Goal: Information Seeking & Learning: Learn about a topic

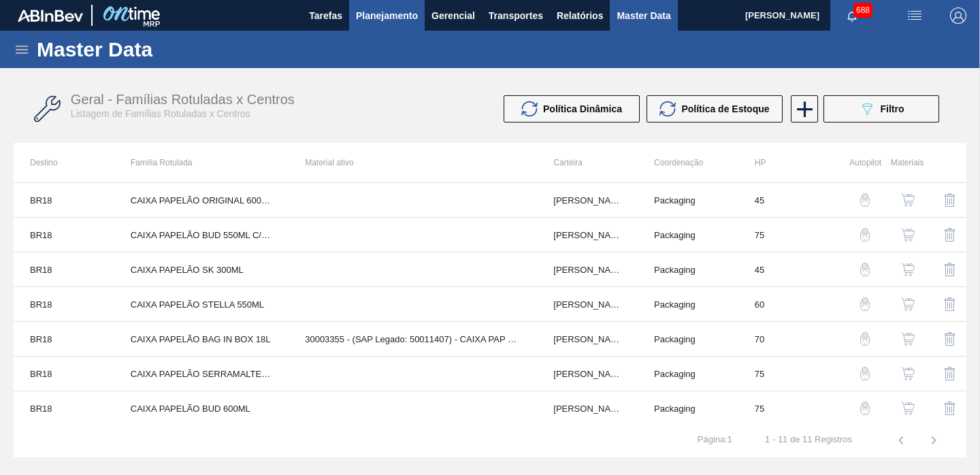
click at [398, 20] on span "Planejamento" at bounding box center [387, 15] width 62 height 16
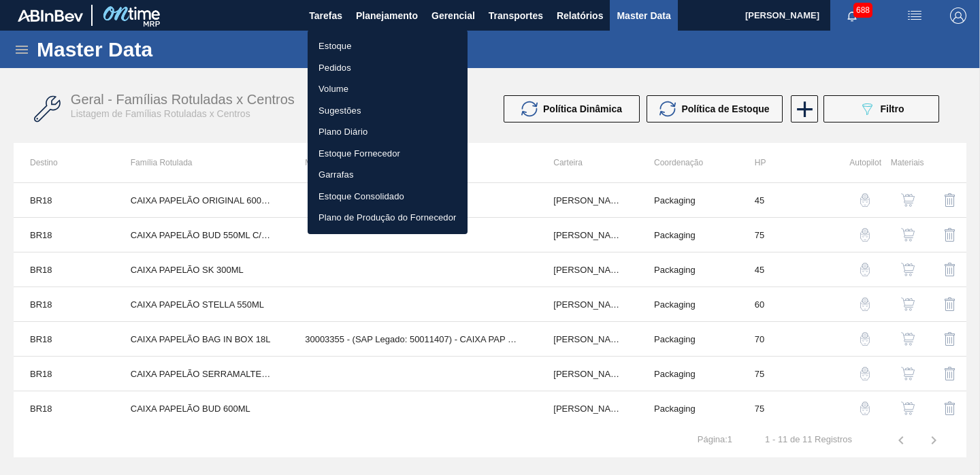
click at [368, 51] on li "Estoque" at bounding box center [388, 46] width 160 height 22
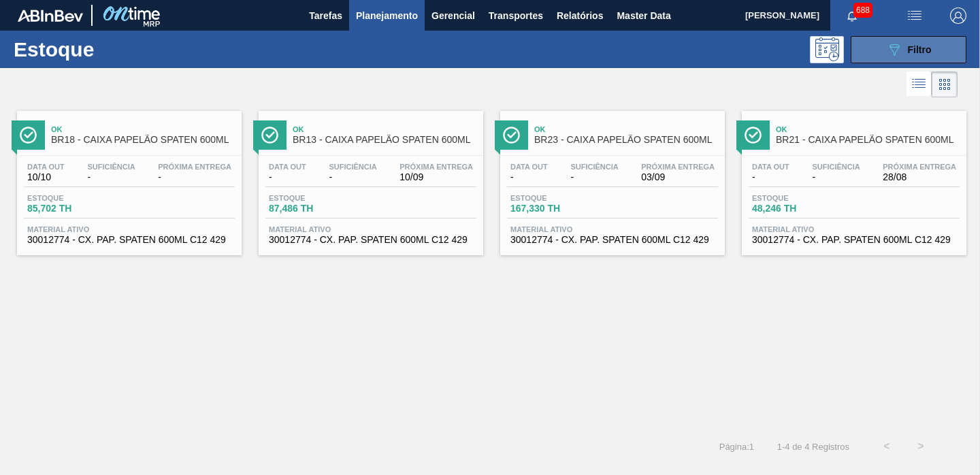
click at [892, 46] on icon "089F7B8B-B2A5-4AFE-B5C0-19BA573D28AC" at bounding box center [894, 50] width 16 height 16
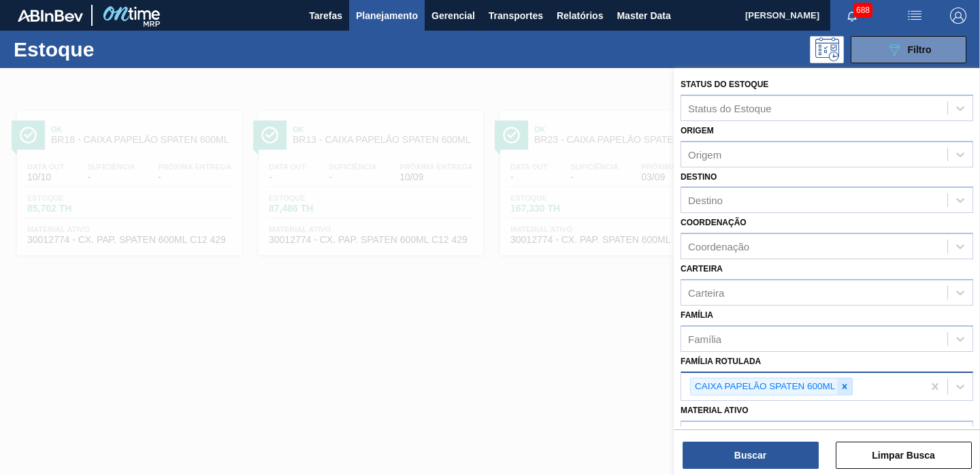
click at [843, 385] on icon at bounding box center [844, 386] width 5 height 5
paste Rotulada "FILME BUD 350ML"
type Rotulada "FILME BUD 350ML"
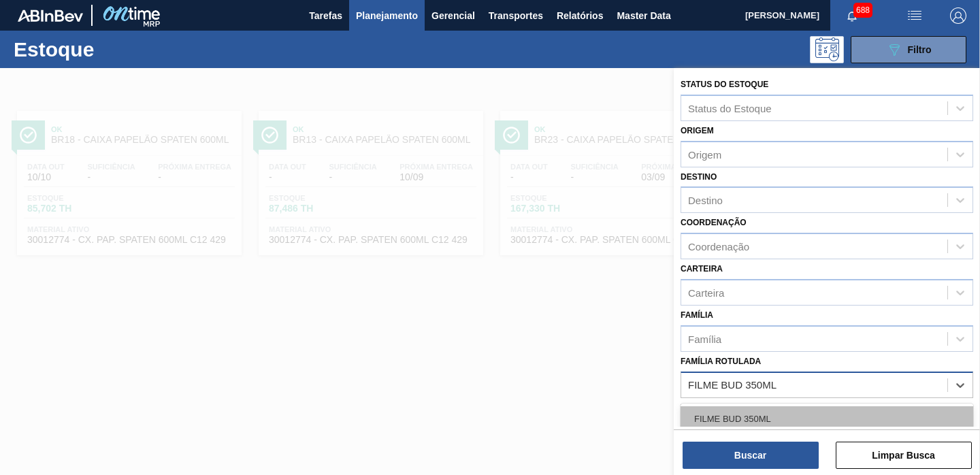
click at [759, 411] on div "FILME BUD 350ML" at bounding box center [827, 418] width 293 height 25
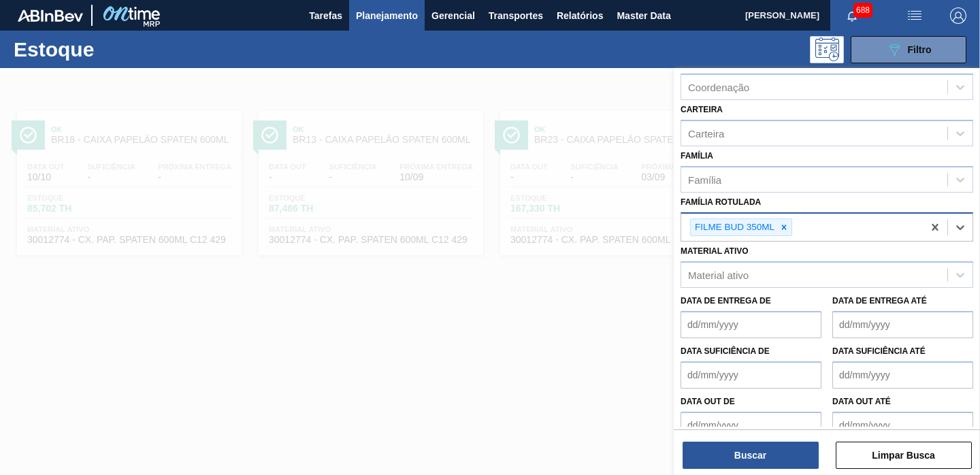
scroll to position [178, 0]
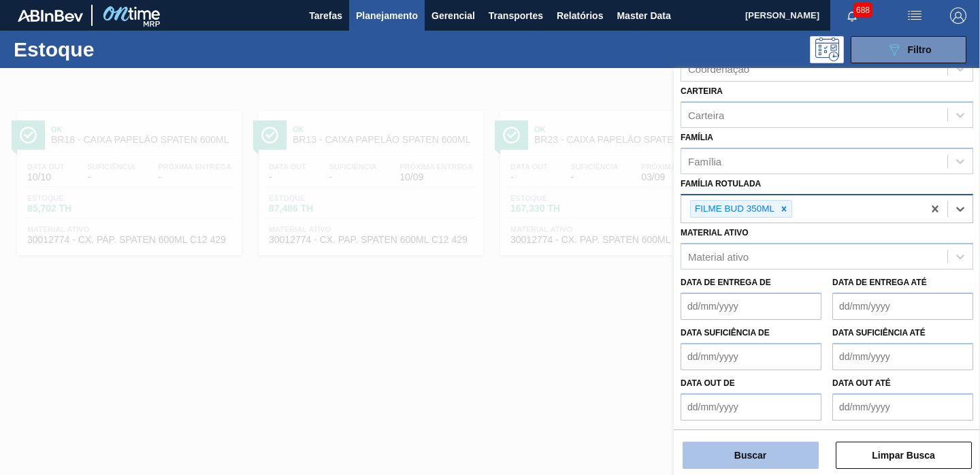
click at [769, 455] on button "Buscar" at bounding box center [751, 455] width 136 height 27
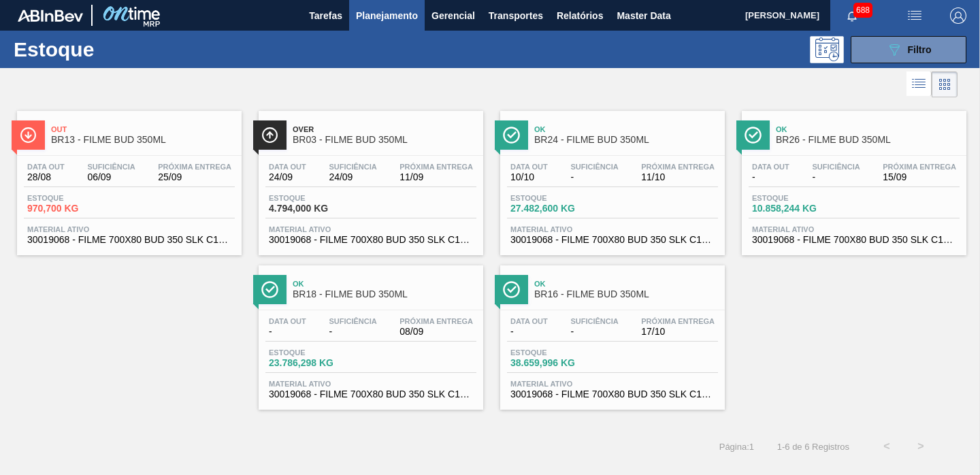
click at [401, 141] on span "BR03 - FILME BUD 350ML" at bounding box center [385, 140] width 184 height 10
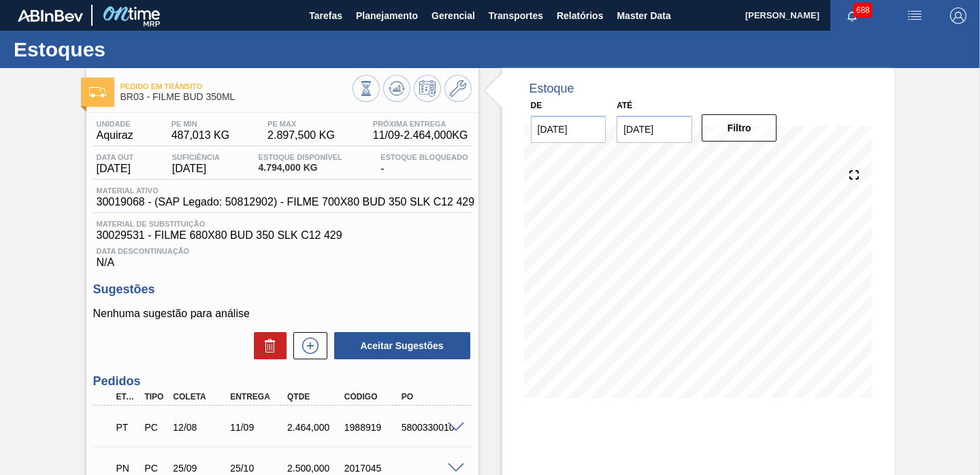
click at [653, 135] on input "[DATE]" at bounding box center [655, 129] width 76 height 27
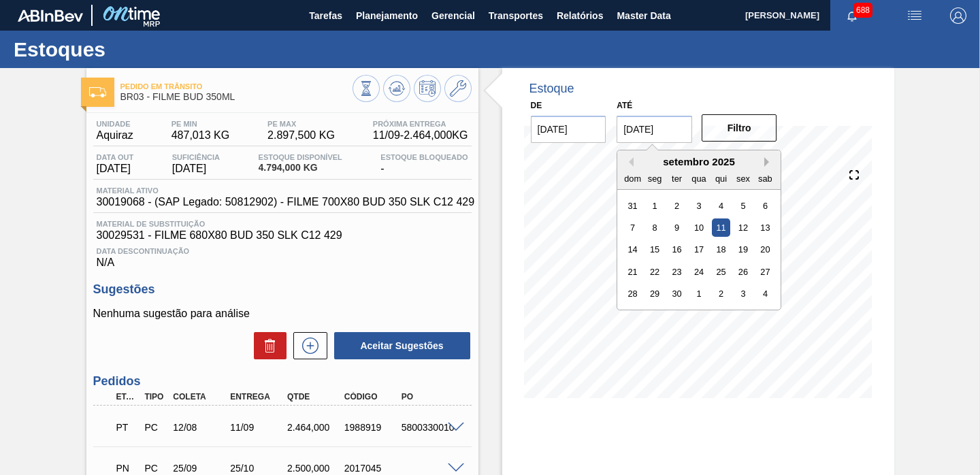
click at [764, 161] on button "Next Month" at bounding box center [769, 162] width 10 height 10
click at [699, 295] on div "31" at bounding box center [699, 293] width 18 height 18
type input "[DATE]"
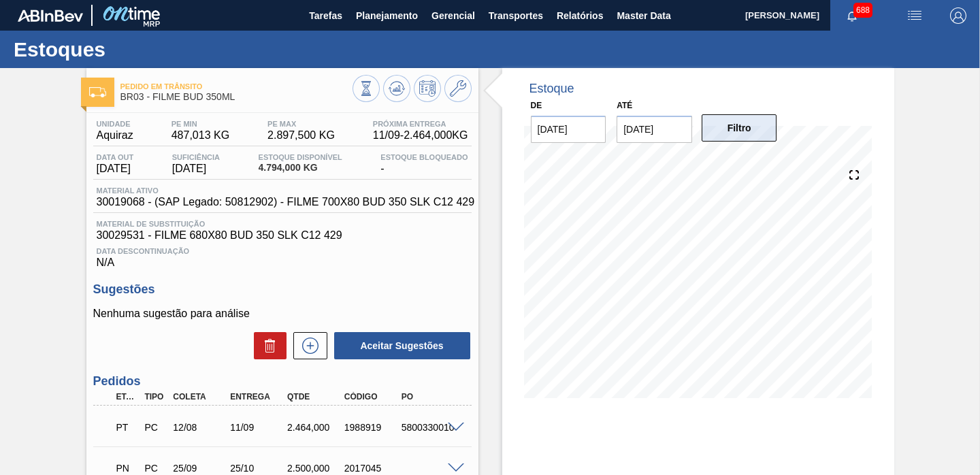
click at [744, 132] on button "Filtro" at bounding box center [740, 127] width 76 height 27
click at [388, 24] on button "Planejamento" at bounding box center [387, 15] width 76 height 31
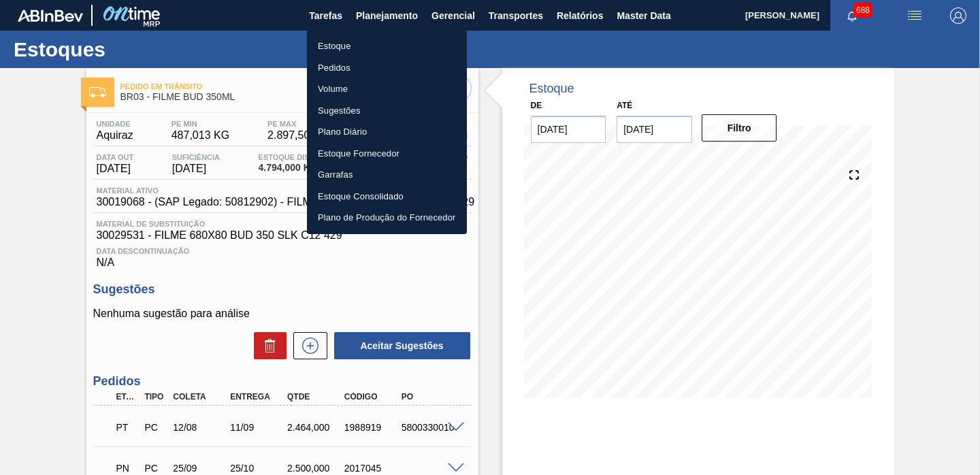
click at [367, 52] on li "Estoque" at bounding box center [387, 46] width 160 height 22
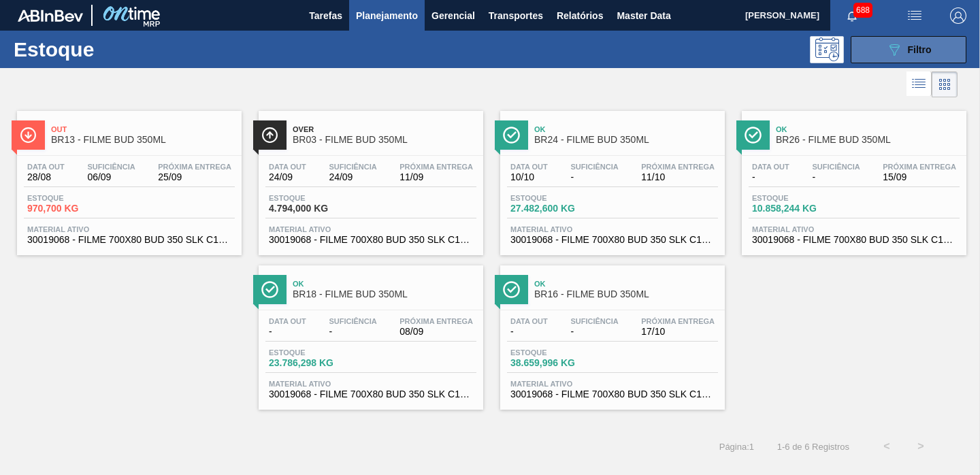
click at [888, 55] on icon "089F7B8B-B2A5-4AFE-B5C0-19BA573D28AC" at bounding box center [894, 50] width 16 height 16
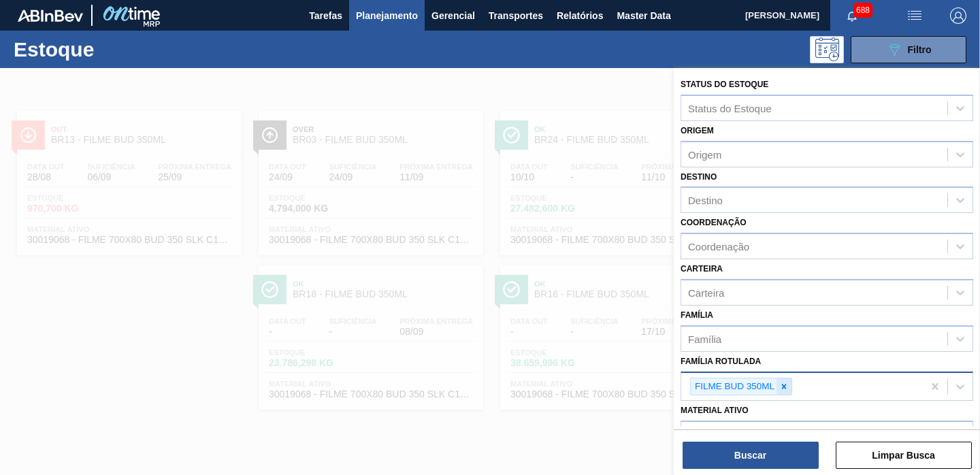
click at [781, 384] on icon at bounding box center [784, 387] width 10 height 10
paste Rotulada "FILME SK 269ML"
type Rotulada "FILME SK 269ML"
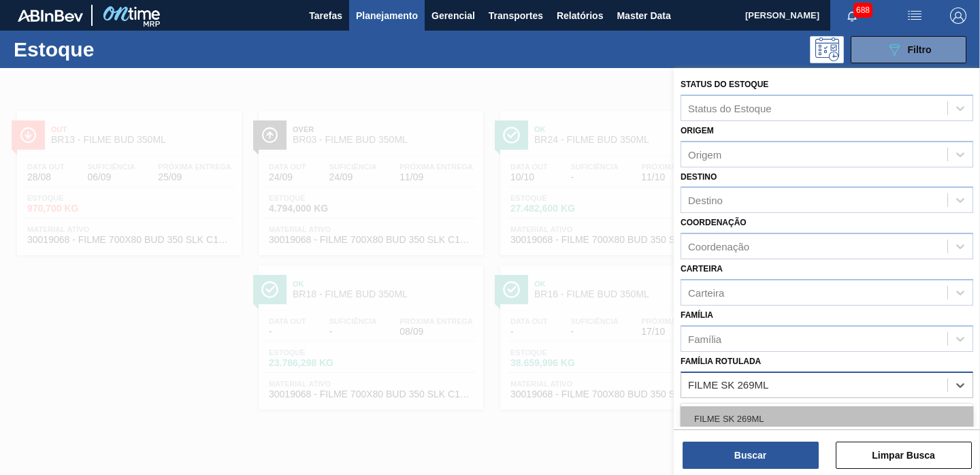
click at [762, 408] on div "FILME SK 269ML" at bounding box center [827, 418] width 293 height 25
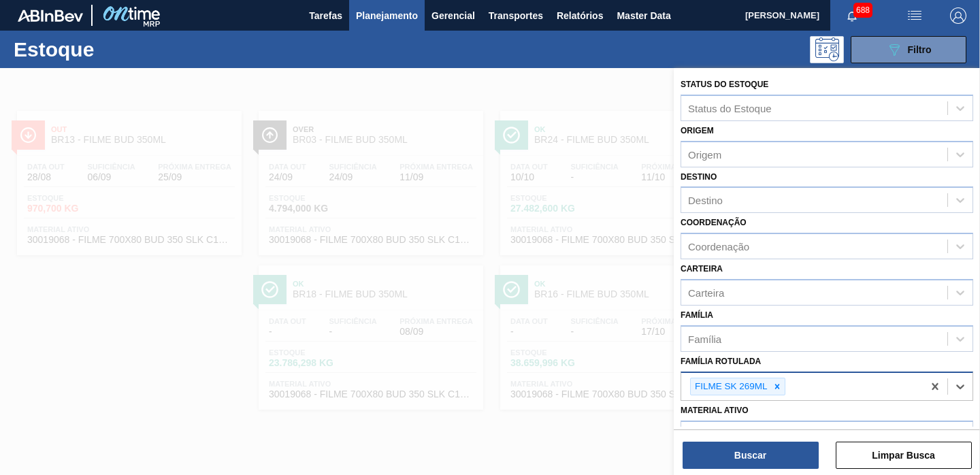
click at [742, 440] on div "Buscar Limpar Busca" at bounding box center [827, 448] width 306 height 38
click at [728, 460] on button "Buscar" at bounding box center [751, 455] width 136 height 27
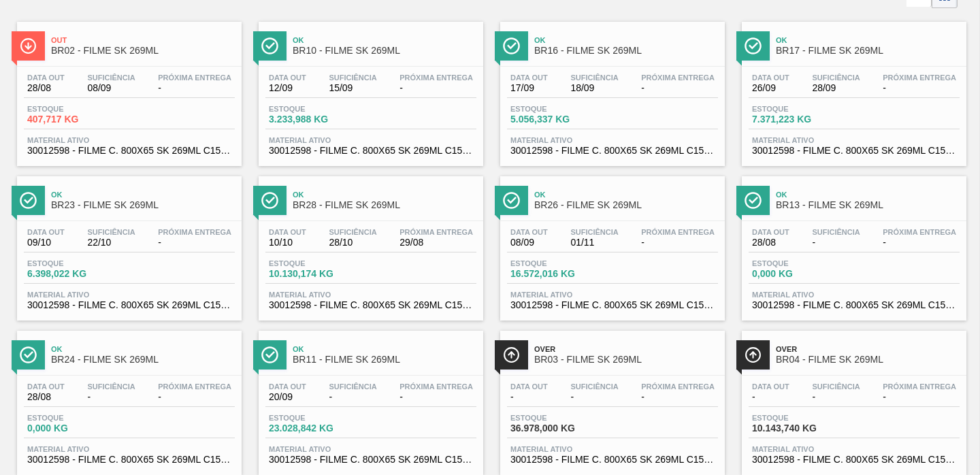
scroll to position [78, 0]
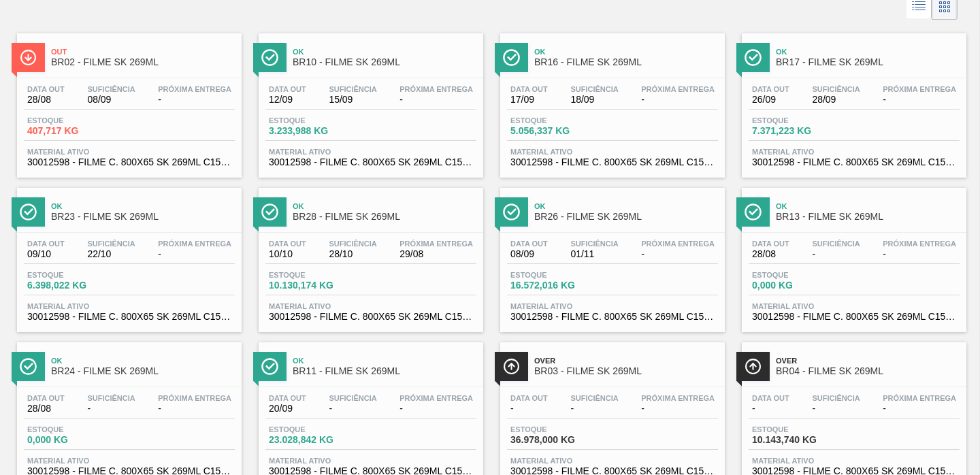
click at [127, 223] on div "Ok BR23 - FILME SK 269ML" at bounding box center [143, 212] width 184 height 31
